Goal: Task Accomplishment & Management: Manage account settings

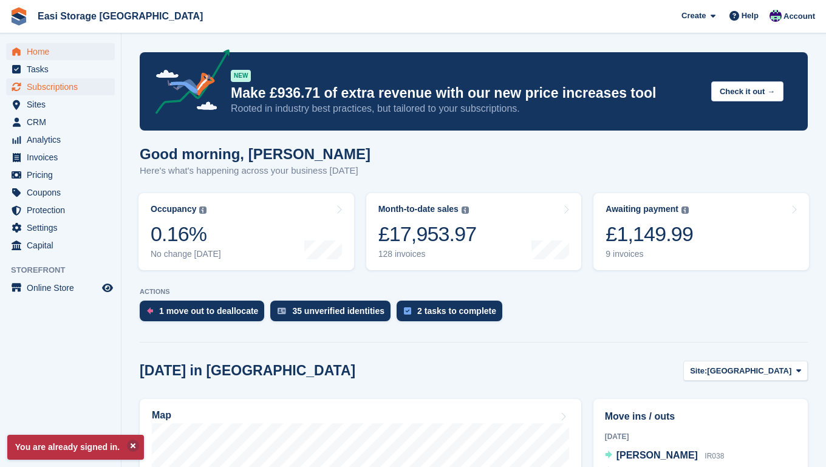
click at [52, 88] on span "Subscriptions" at bounding box center [63, 86] width 73 height 17
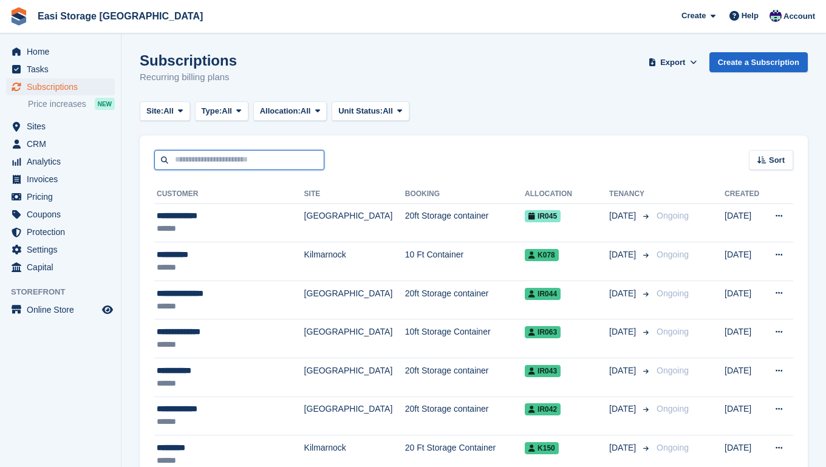
click at [181, 167] on input "text" at bounding box center [239, 160] width 170 height 20
type input "******"
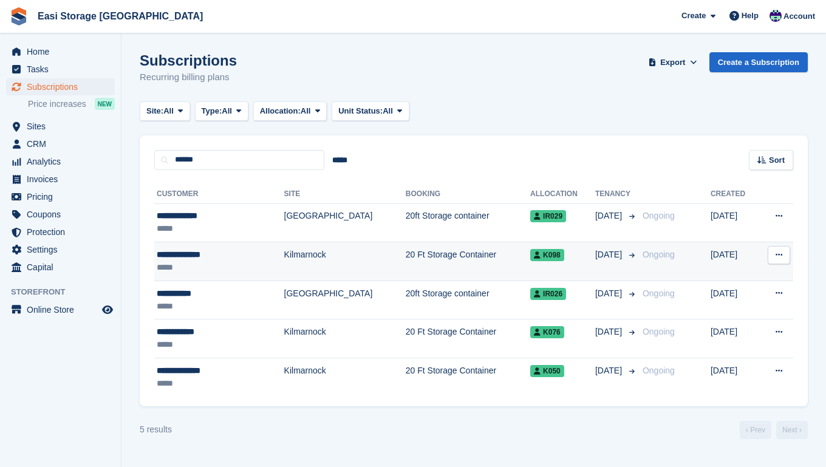
click at [334, 260] on td "Kilmarnock" at bounding box center [344, 261] width 121 height 39
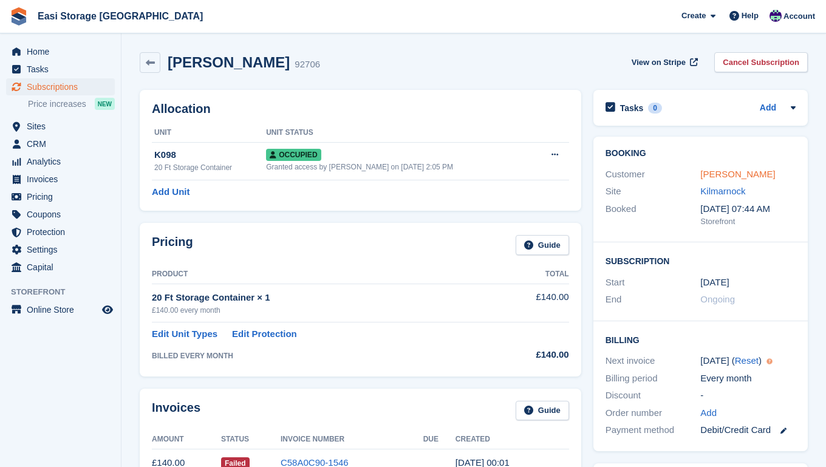
click at [727, 175] on link "[PERSON_NAME]" at bounding box center [737, 174] width 75 height 10
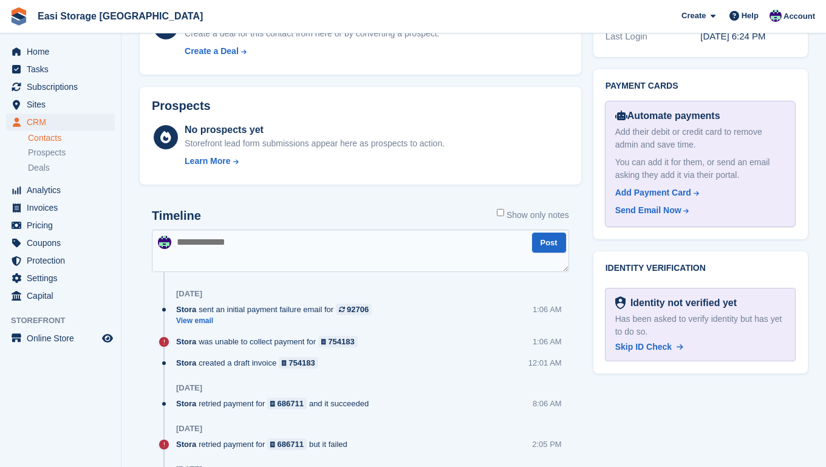
scroll to position [659, 0]
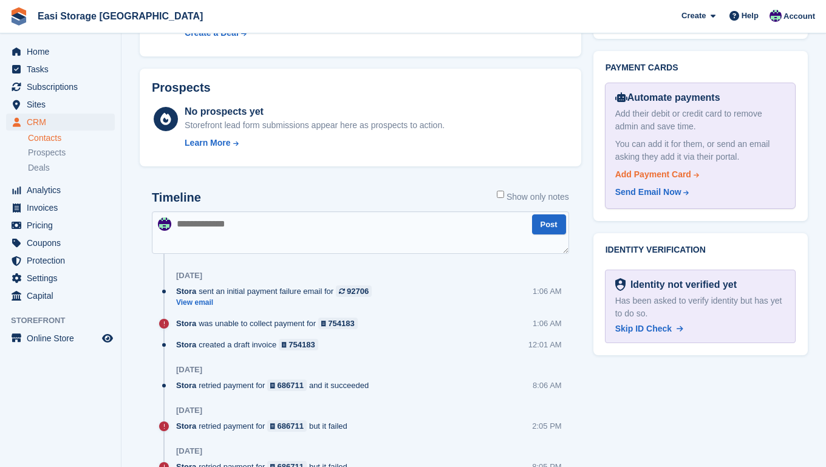
click at [678, 168] on div "Add Payment Card" at bounding box center [653, 174] width 76 height 13
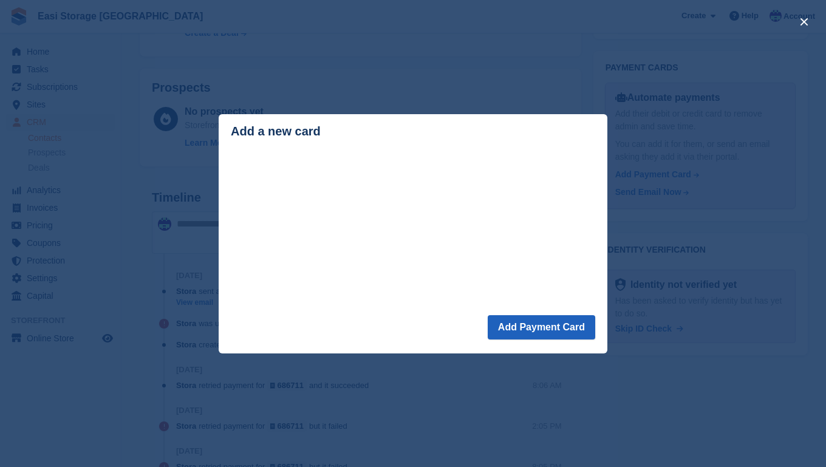
click at [532, 328] on button "Add Payment Card" at bounding box center [541, 327] width 107 height 24
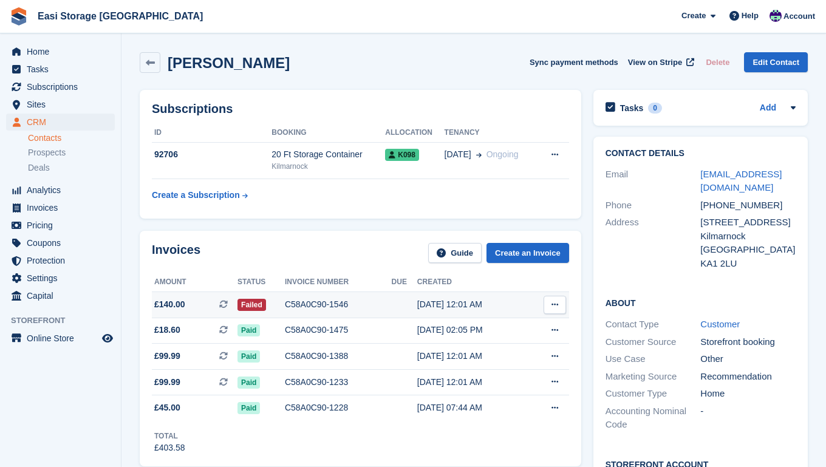
click at [552, 304] on icon at bounding box center [554, 305] width 7 height 8
click at [367, 307] on div "C58A0C90-1546" at bounding box center [338, 304] width 107 height 13
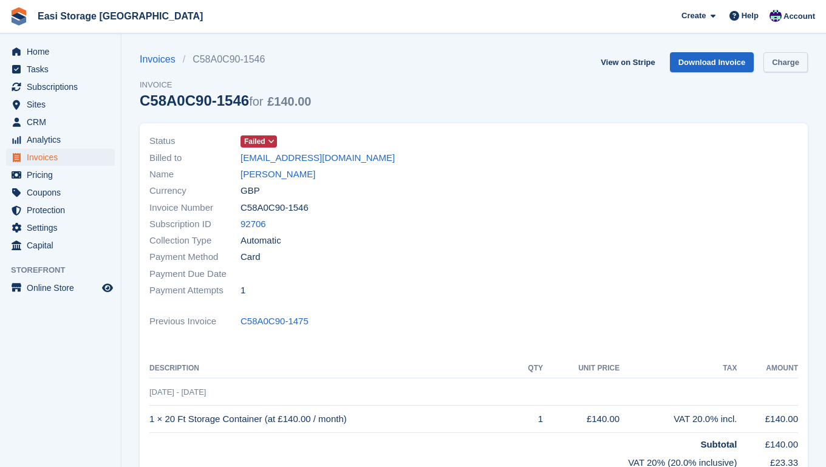
click at [779, 63] on link "Charge" at bounding box center [785, 62] width 44 height 20
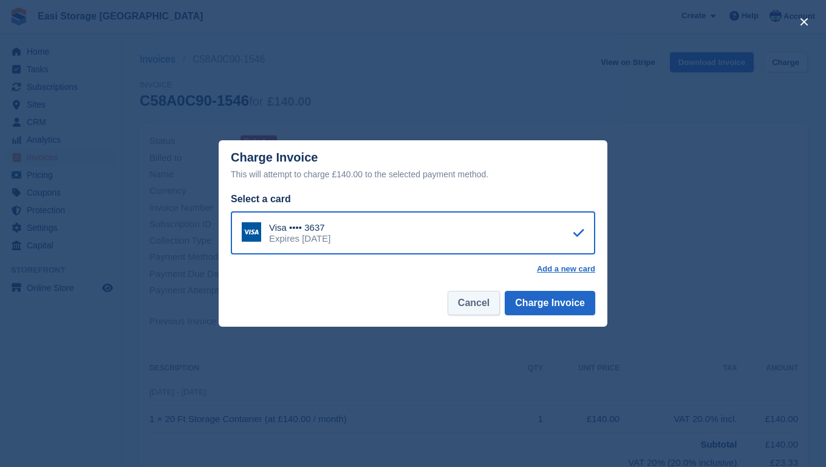
click at [475, 304] on button "Cancel" at bounding box center [473, 303] width 52 height 24
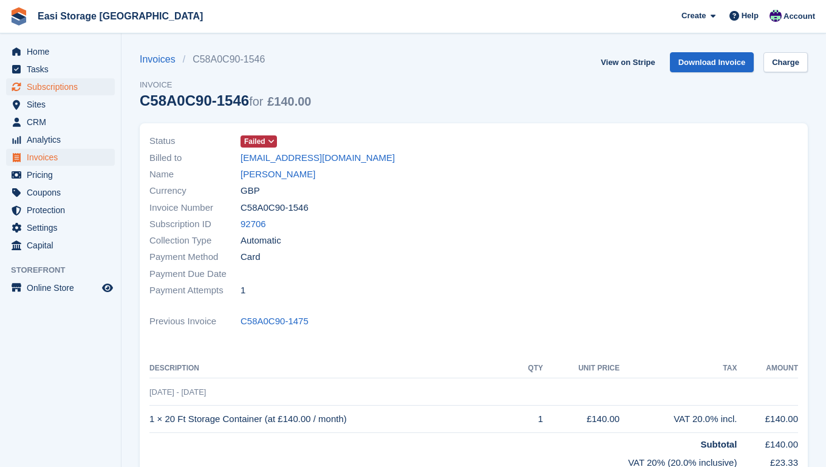
click at [50, 86] on span "Subscriptions" at bounding box center [63, 86] width 73 height 17
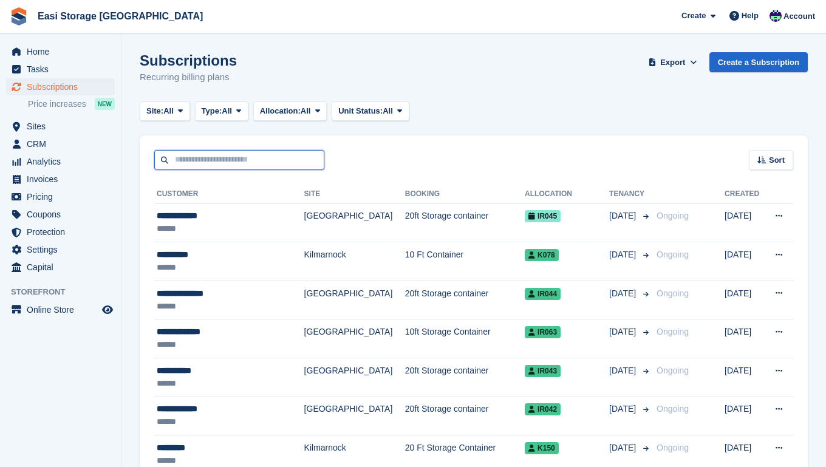
click at [191, 160] on input "text" at bounding box center [239, 160] width 170 height 20
type input "******"
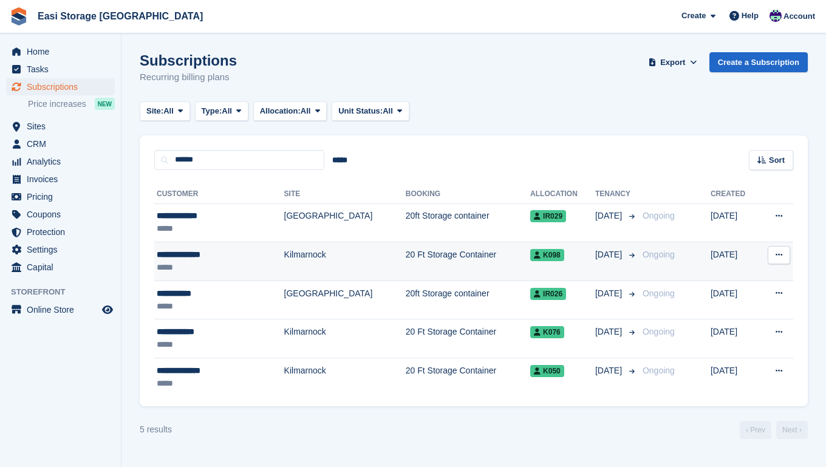
click at [288, 261] on td "Kilmarnock" at bounding box center [344, 261] width 121 height 39
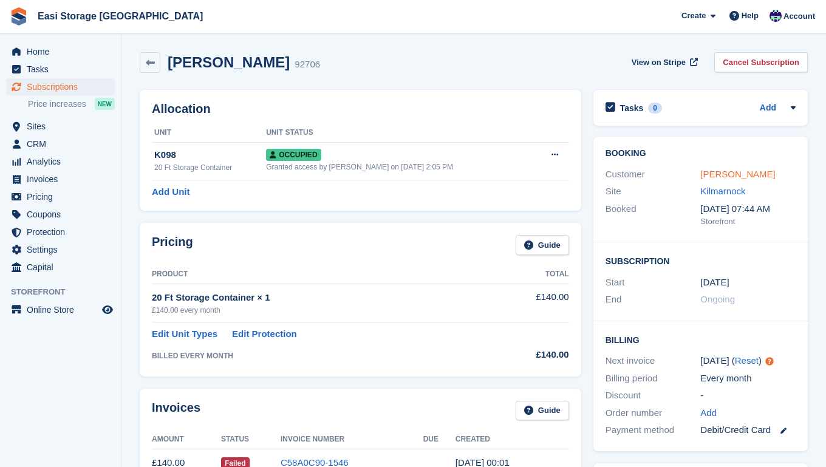
click at [708, 174] on link "[PERSON_NAME]" at bounding box center [737, 174] width 75 height 10
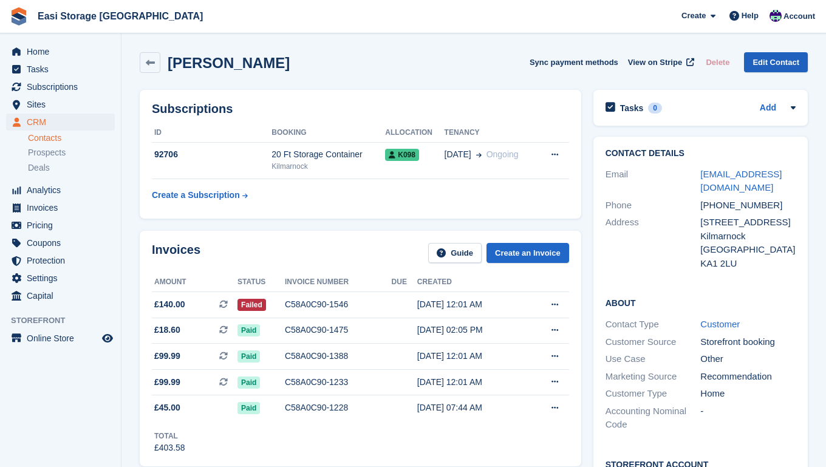
click at [763, 61] on link "Edit Contact" at bounding box center [776, 62] width 64 height 20
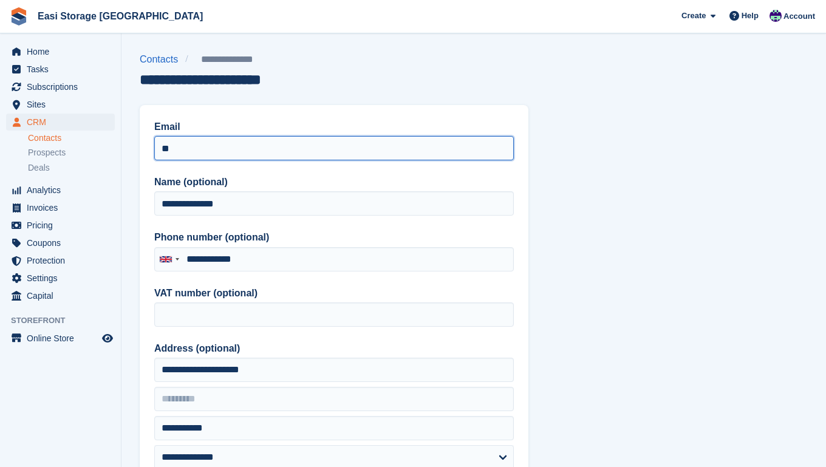
type input "*"
type input "**********"
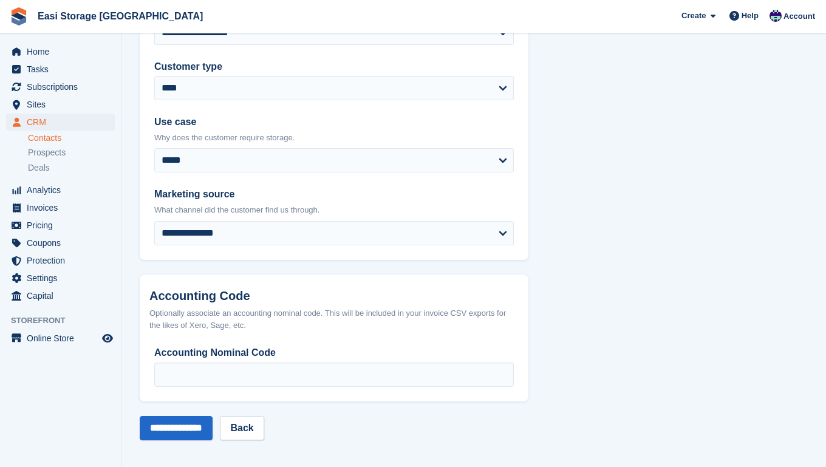
scroll to position [566, 0]
click at [213, 427] on input "**********" at bounding box center [176, 429] width 73 height 24
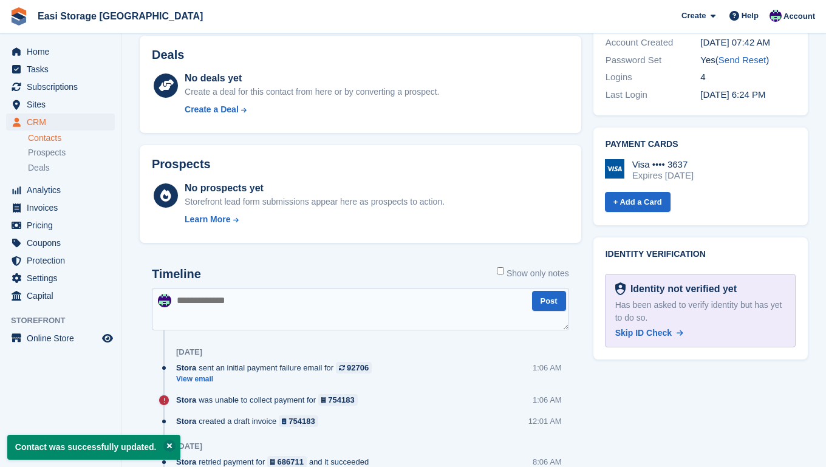
scroll to position [444, 0]
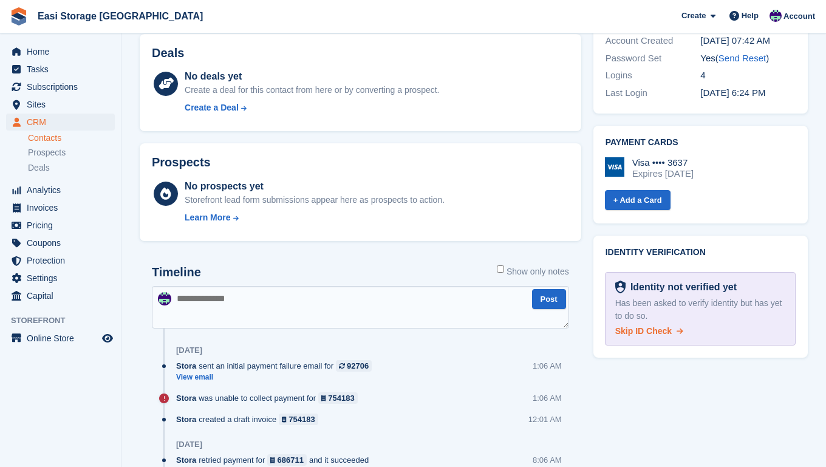
click at [654, 326] on span "Skip ID Check" at bounding box center [643, 331] width 56 height 10
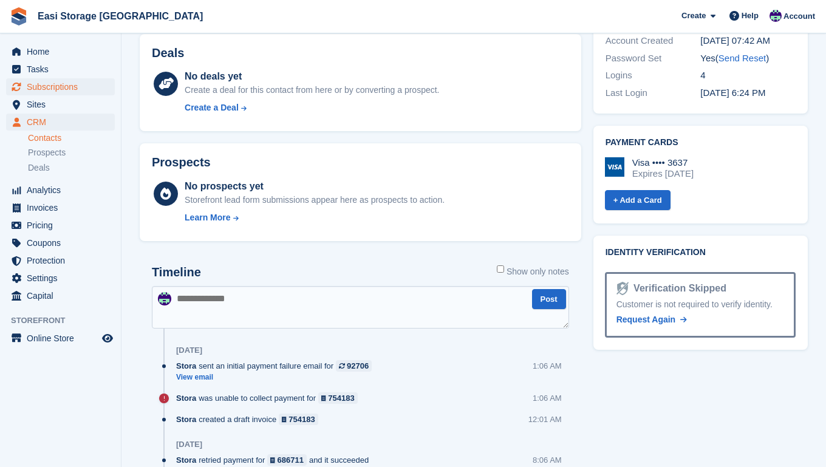
click at [47, 89] on span "Subscriptions" at bounding box center [63, 86] width 73 height 17
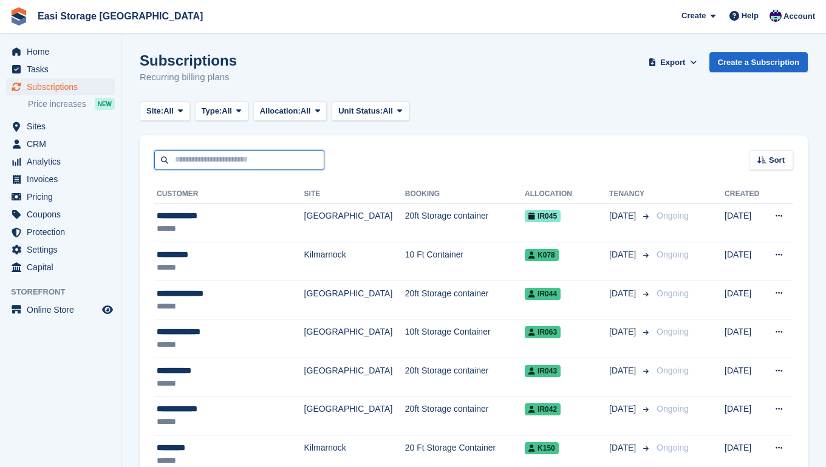
click at [189, 157] on input "text" at bounding box center [239, 160] width 170 height 20
type input "***"
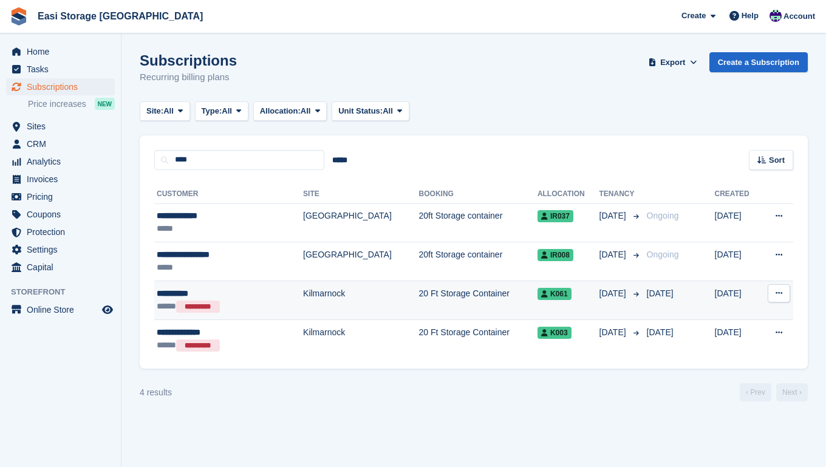
click at [247, 299] on div "**********" at bounding box center [212, 293] width 111 height 13
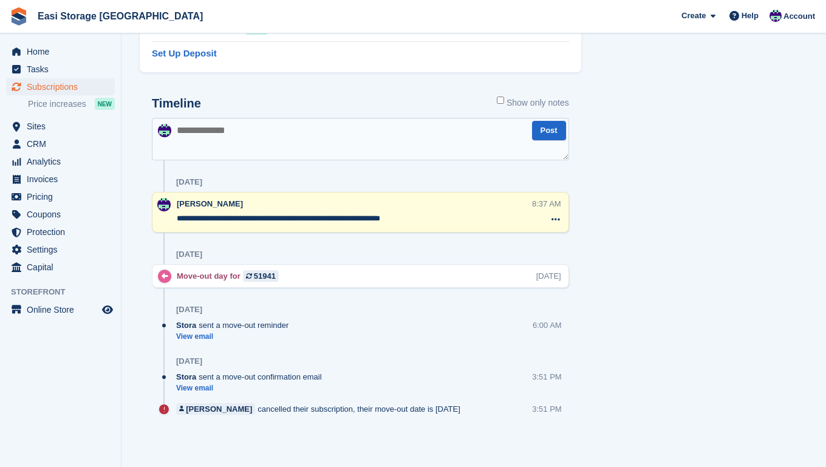
scroll to position [678, 0]
click at [259, 410] on div "Lee Thomas cancelled their subscription, their move-out date is 4 Jul" at bounding box center [321, 410] width 290 height 12
click at [218, 409] on div "[PERSON_NAME]" at bounding box center [219, 410] width 66 height 12
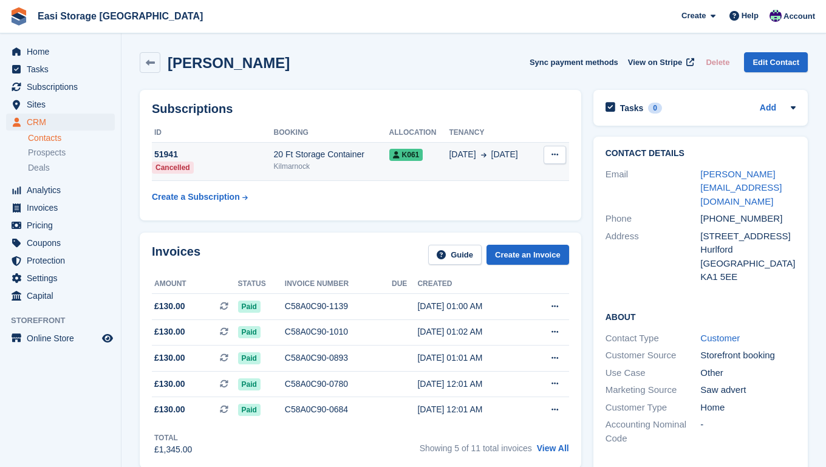
click at [553, 155] on icon at bounding box center [554, 155] width 7 height 8
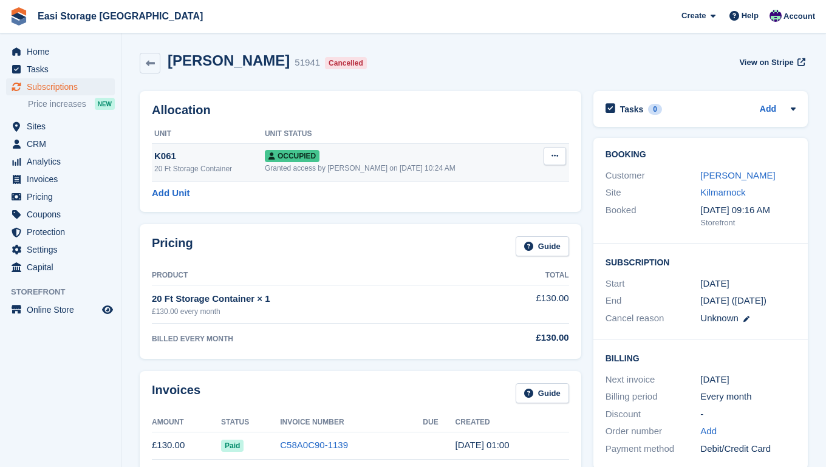
click at [551, 155] on icon at bounding box center [554, 156] width 7 height 8
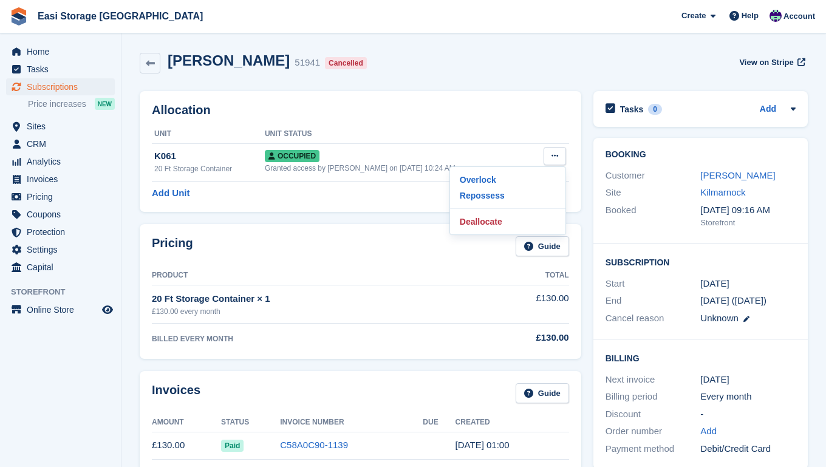
click at [43, 53] on span "Home" at bounding box center [63, 51] width 73 height 17
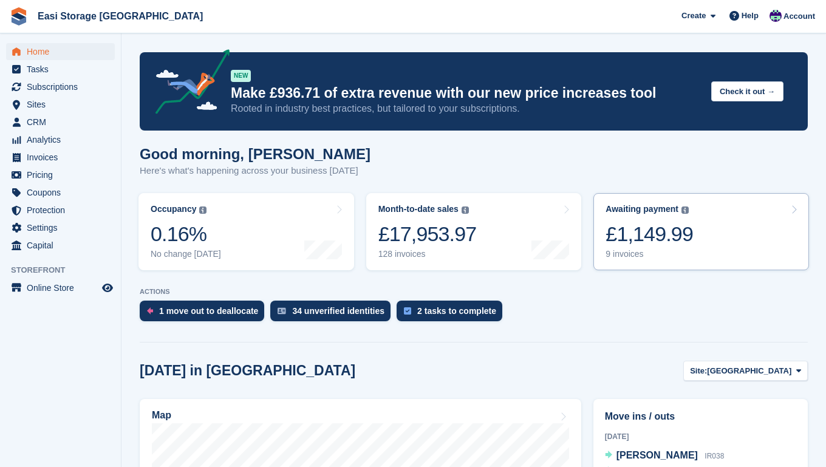
click at [706, 242] on link "Awaiting payment The total outstanding balance on all open invoices. £1,149.99 …" at bounding box center [701, 231] width 216 height 77
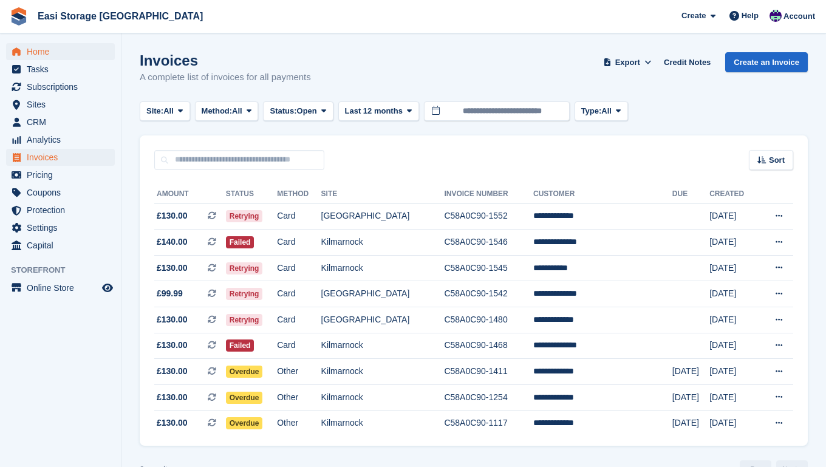
click at [44, 52] on span "Home" at bounding box center [63, 51] width 73 height 17
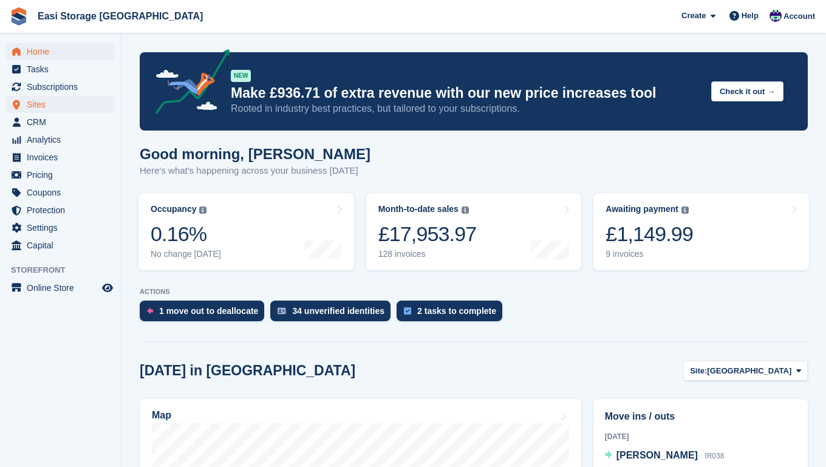
click at [38, 106] on span "Sites" at bounding box center [63, 104] width 73 height 17
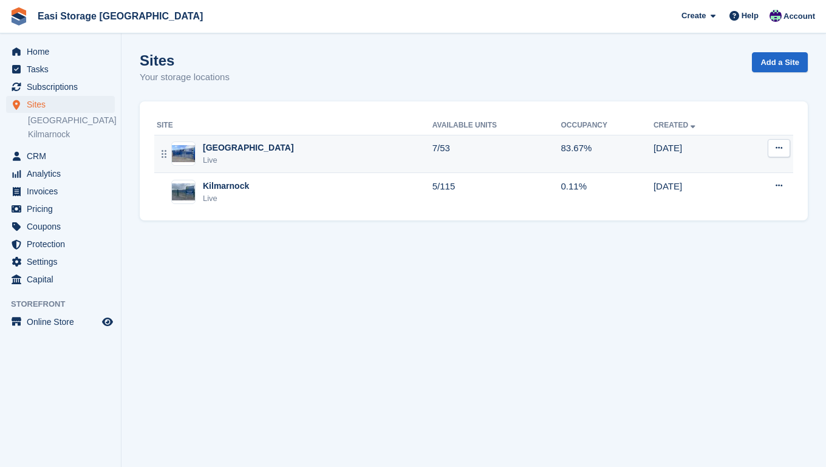
click at [322, 151] on div "Irvine Harbour Rd Live" at bounding box center [295, 153] width 276 height 25
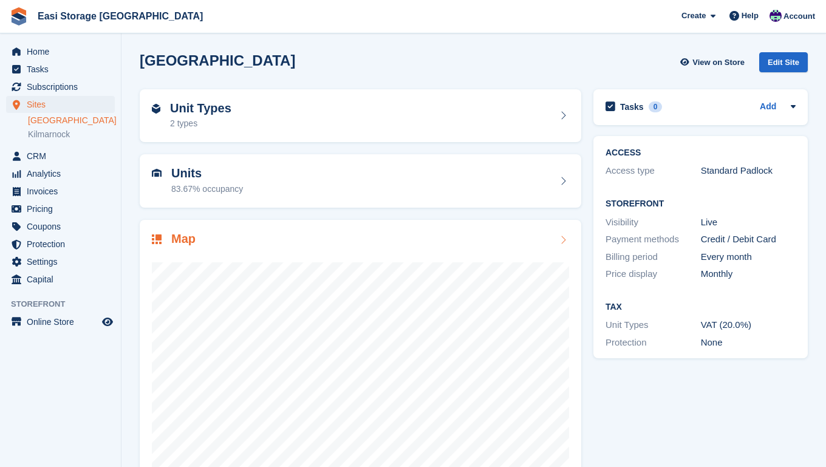
click at [528, 249] on div at bounding box center [360, 369] width 417 height 243
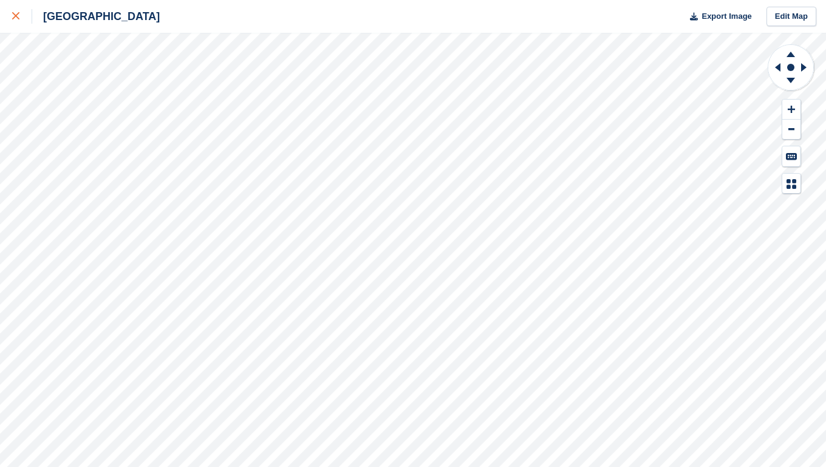
click at [19, 18] on icon at bounding box center [15, 15] width 7 height 7
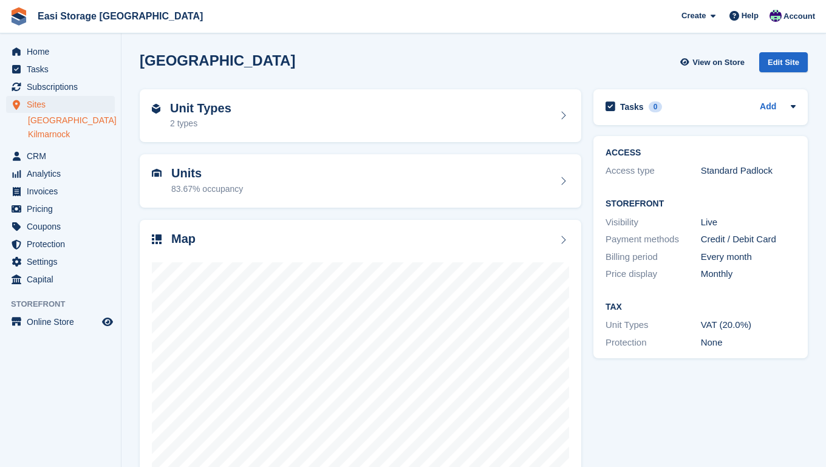
click at [62, 136] on link "Kilmarnock" at bounding box center [71, 135] width 87 height 12
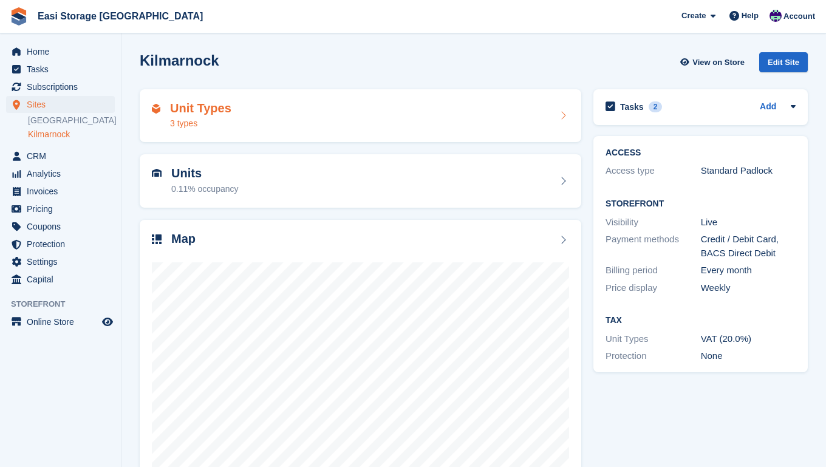
click at [283, 118] on div "Unit Types 3 types" at bounding box center [360, 115] width 417 height 29
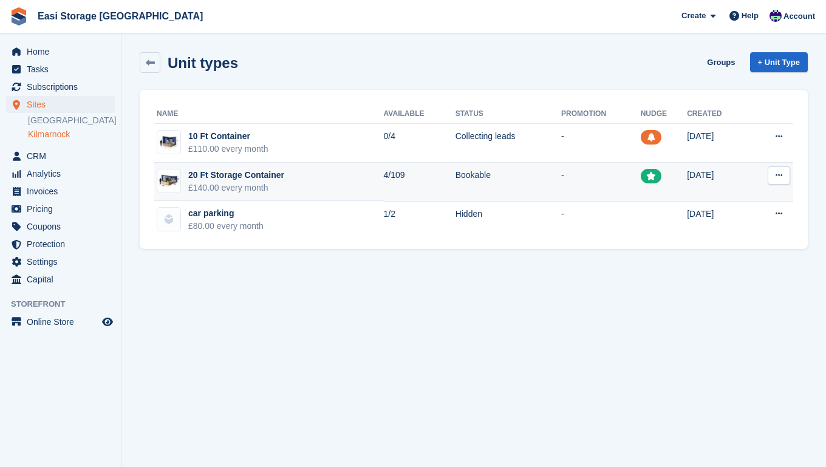
click at [332, 188] on td "20 Ft Storage Container £140.00 every month" at bounding box center [269, 182] width 230 height 39
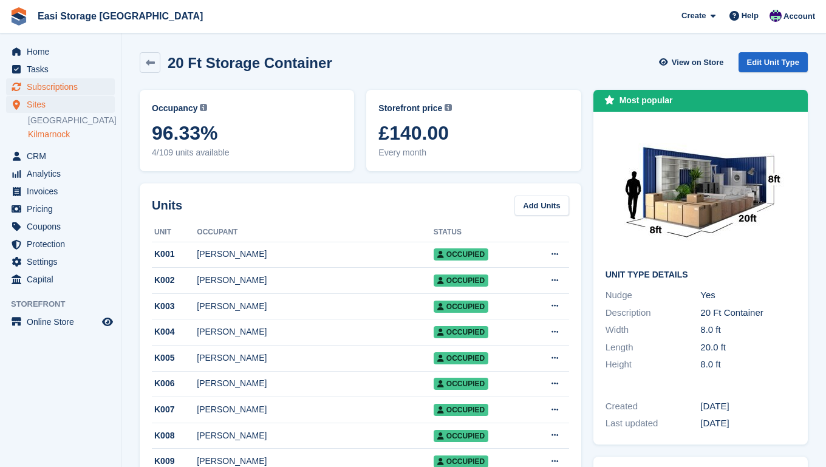
click at [51, 87] on span "Subscriptions" at bounding box center [63, 86] width 73 height 17
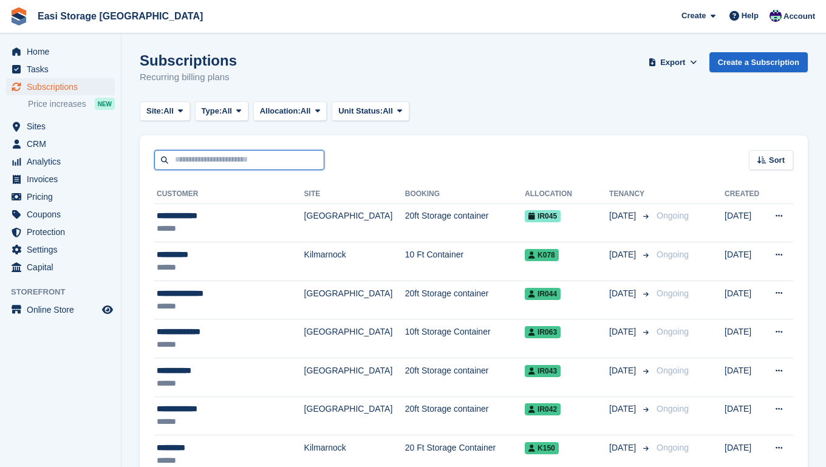
click at [186, 162] on input "text" at bounding box center [239, 160] width 170 height 20
click at [241, 111] on icon at bounding box center [238, 111] width 5 height 8
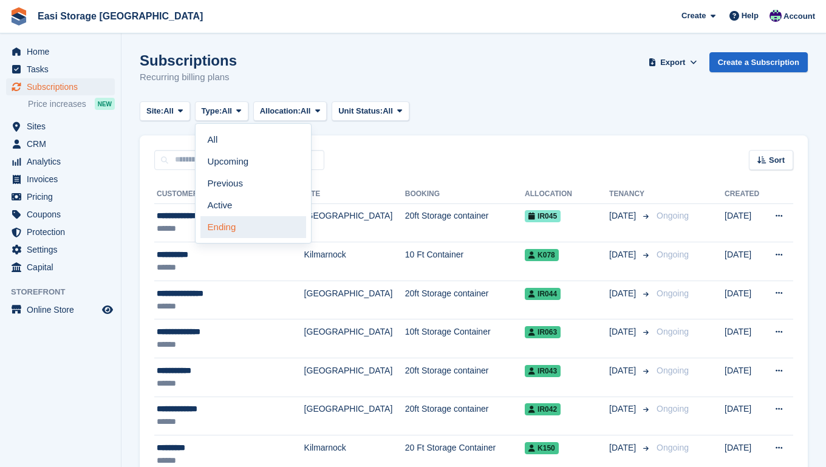
click at [222, 230] on link "Ending" at bounding box center [253, 227] width 106 height 22
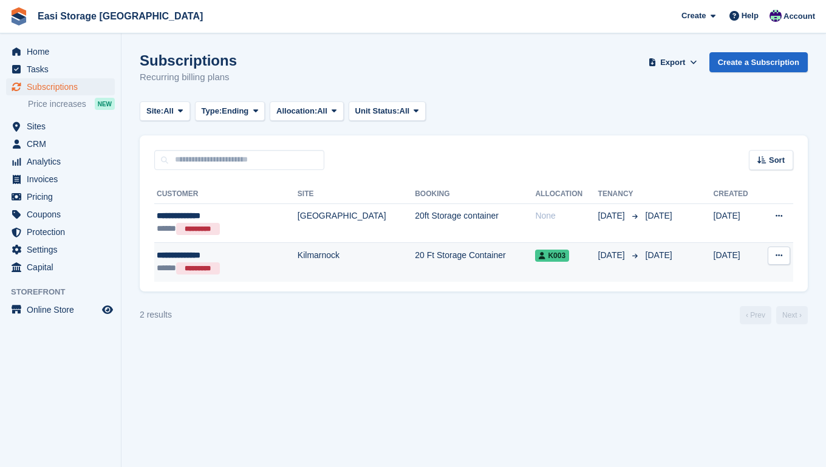
click at [335, 271] on td "Kilmarnock" at bounding box center [356, 262] width 117 height 39
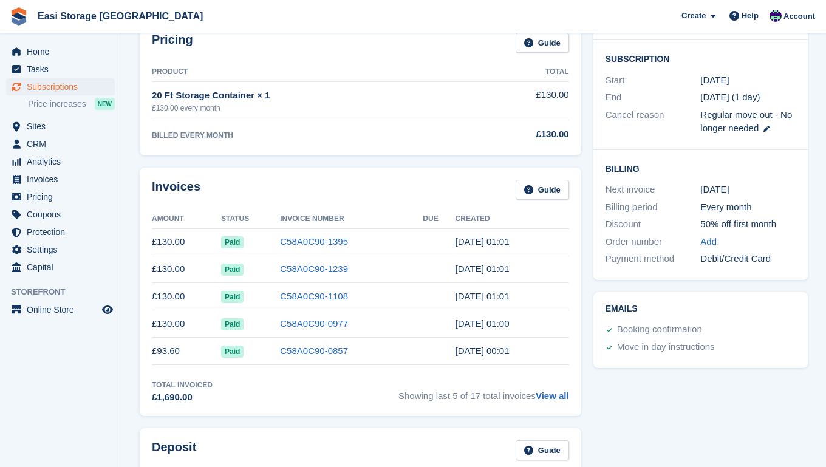
scroll to position [213, 0]
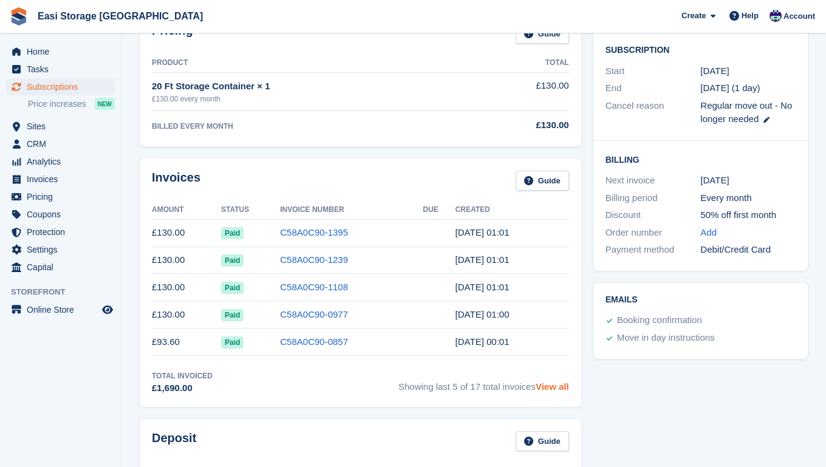
click at [549, 390] on link "View all" at bounding box center [552, 386] width 33 height 10
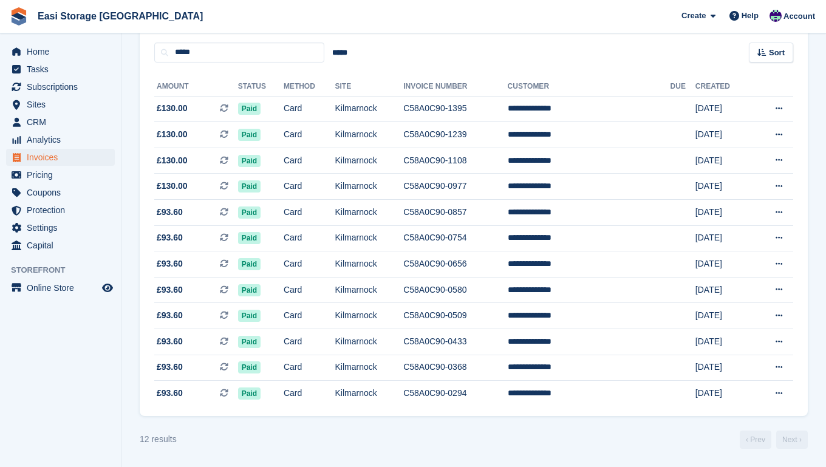
scroll to position [115, 0]
click at [41, 51] on span "Home" at bounding box center [63, 51] width 73 height 17
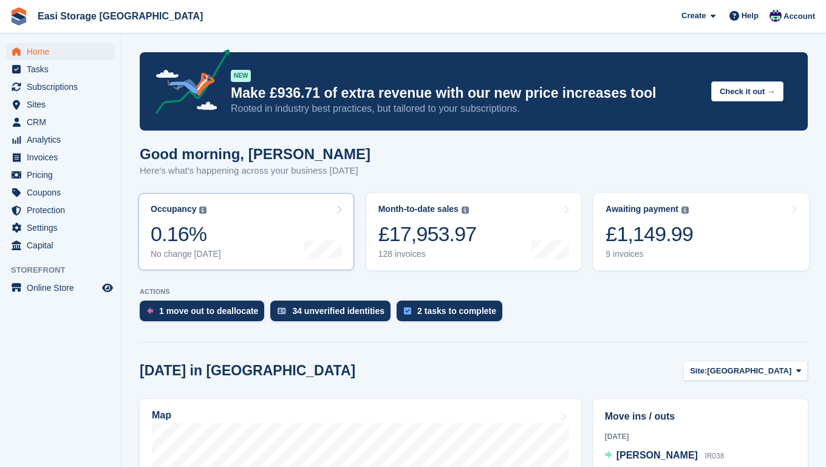
click at [280, 248] on link "Occupancy The percentage of all currently allocated units in terms of area. Inc…" at bounding box center [246, 231] width 216 height 77
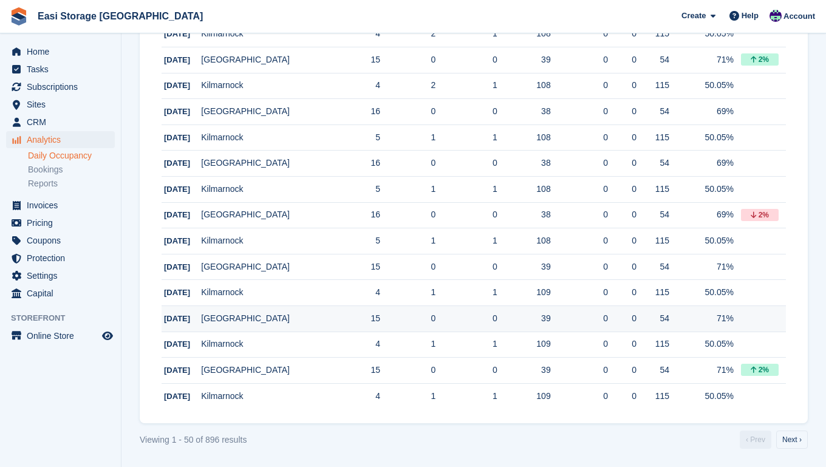
scroll to position [1156, 0]
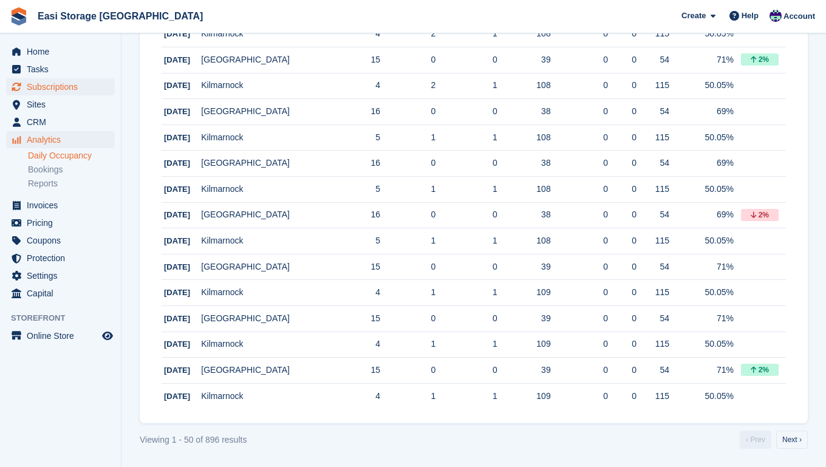
click at [47, 86] on span "Subscriptions" at bounding box center [63, 86] width 73 height 17
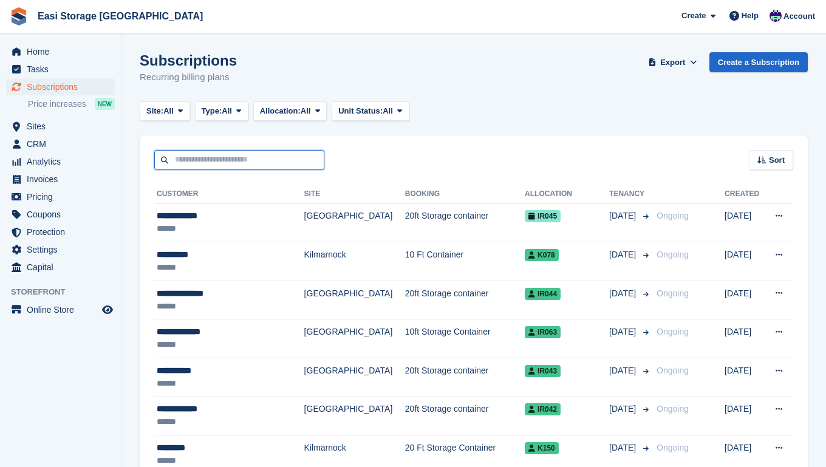
click at [202, 158] on input "text" at bounding box center [239, 160] width 170 height 20
type input "***"
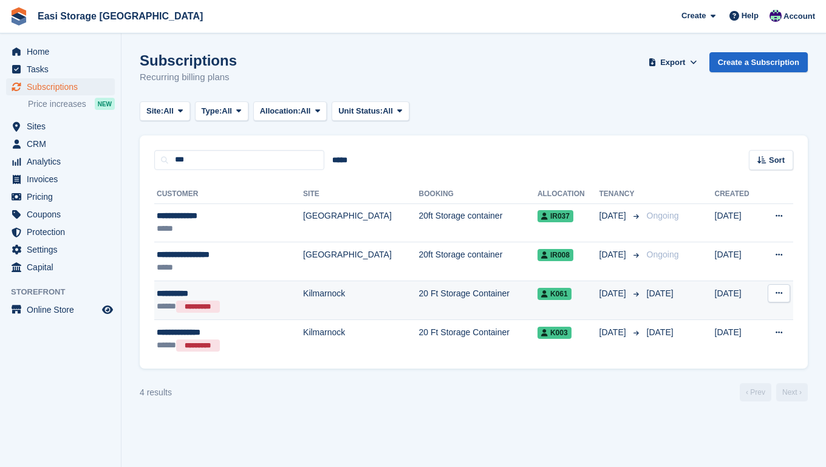
click at [246, 301] on div "***** *********" at bounding box center [212, 306] width 111 height 13
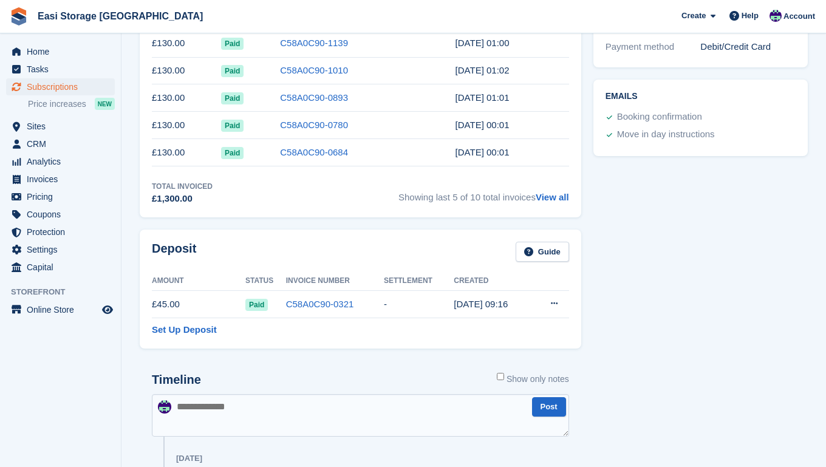
scroll to position [404, 0]
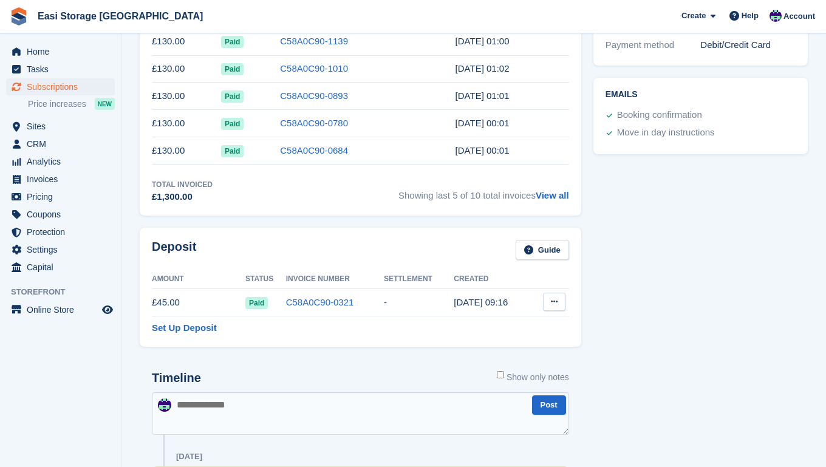
click at [553, 301] on icon at bounding box center [554, 302] width 7 height 8
click at [656, 324] on div "Tasks 0 Add No tasks related to Subscription #51941 Booking Customer [PERSON_NA…" at bounding box center [700, 205] width 226 height 1049
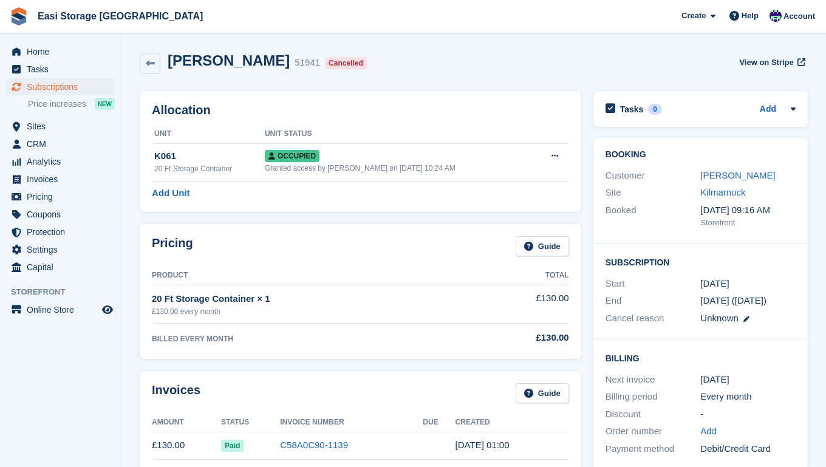
scroll to position [0, 0]
